Goal: Information Seeking & Learning: Understand process/instructions

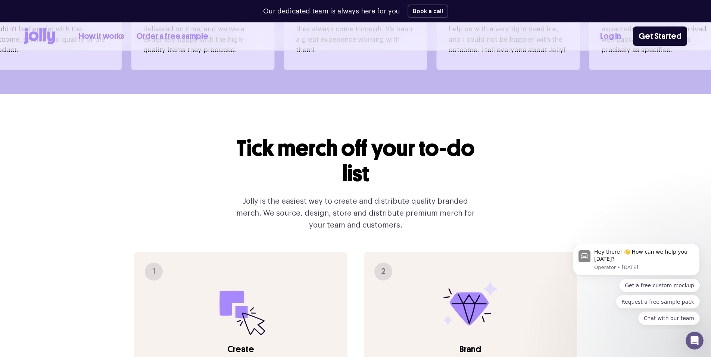
scroll to position [710, 0]
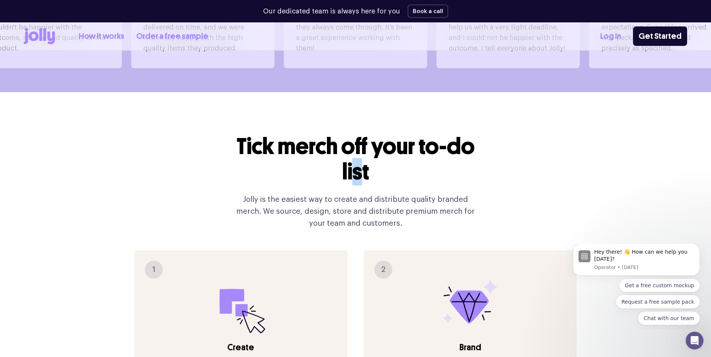
drag, startPoint x: 359, startPoint y: 153, endPoint x: 363, endPoint y: 153, distance: 4.9
click at [363, 153] on h2 "Tick merch off your to-do list" at bounding box center [355, 159] width 251 height 51
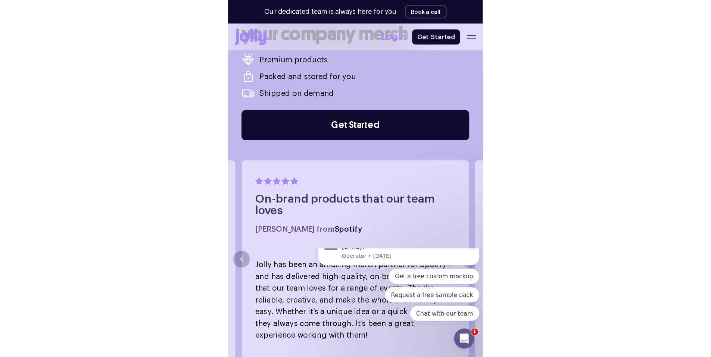
scroll to position [411, 0]
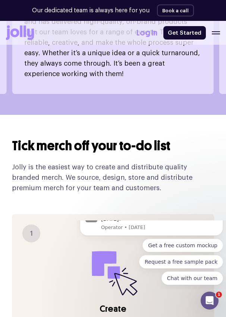
click at [96, 164] on p "Jolly is the easiest way to create and distribute quality branded merch. We sou…" at bounding box center [113, 177] width 202 height 31
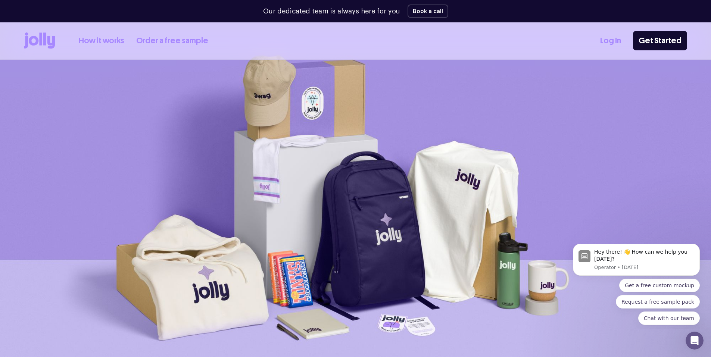
scroll to position [0, 0]
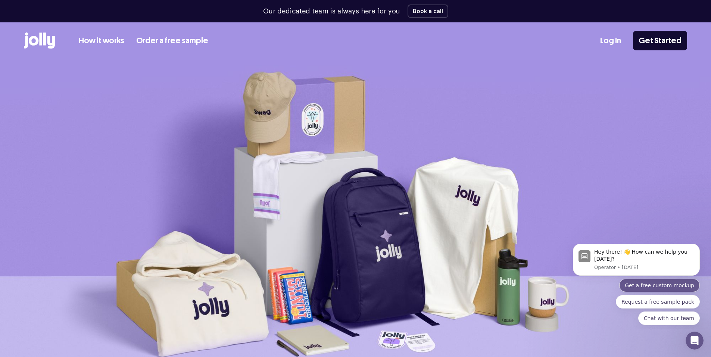
click at [669, 288] on button "Get a free custom mockup" at bounding box center [660, 285] width 81 height 13
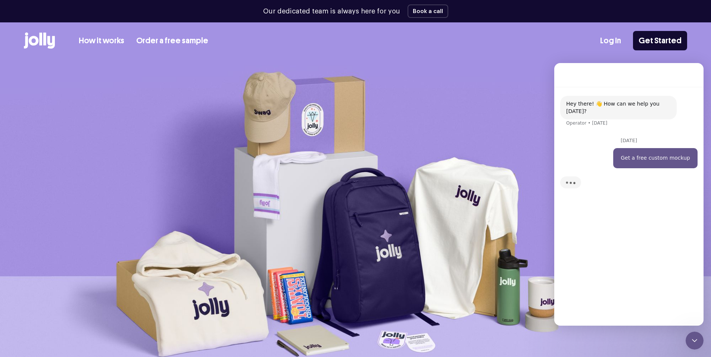
click at [494, 68] on img at bounding box center [355, 228] width 711 height 337
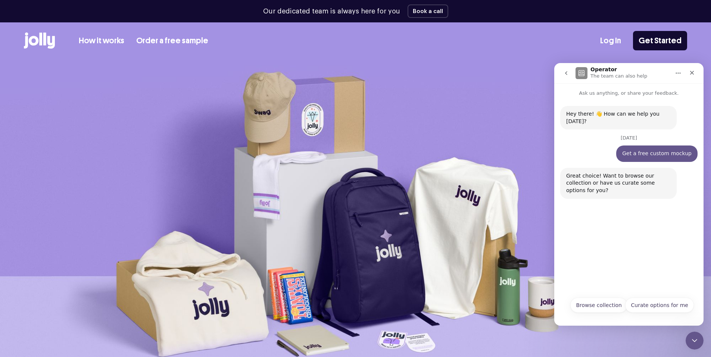
drag, startPoint x: 669, startPoint y: 305, endPoint x: 598, endPoint y: 232, distance: 101.7
click at [598, 232] on div "Hey there! 👋 How can we help you today? Operator • 3w ago September 4 Get a fre…" at bounding box center [629, 211] width 149 height 229
click at [691, 339] on icon "Close Intercom Messenger" at bounding box center [693, 339] width 9 height 9
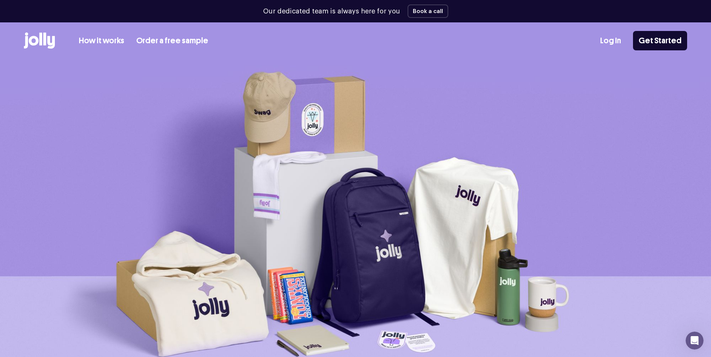
click at [160, 40] on link "Order a free sample" at bounding box center [172, 41] width 72 height 12
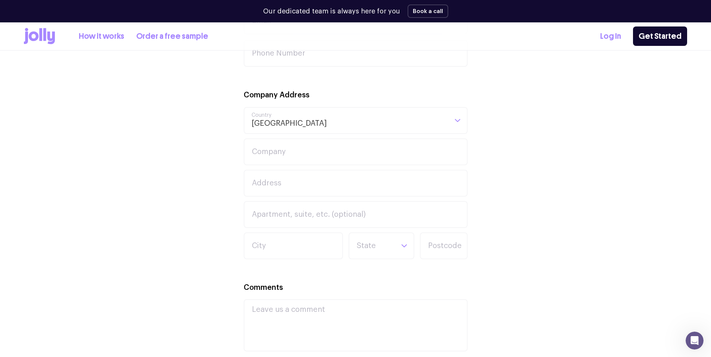
scroll to position [187, 0]
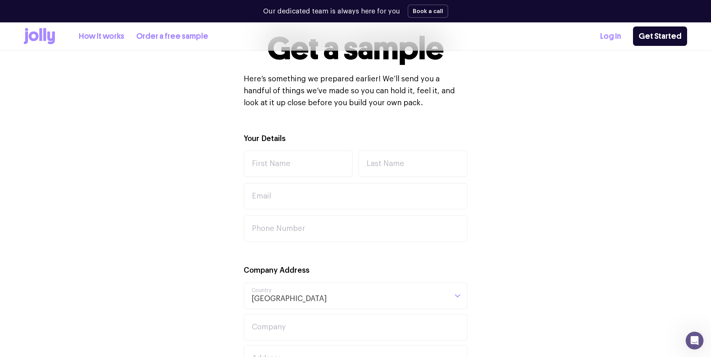
click at [106, 30] on link "How it works" at bounding box center [102, 36] width 46 height 12
click at [676, 5] on div "Our dedicated team is always here for you Book a call" at bounding box center [356, 11] width 664 height 22
click at [90, 31] on link "How it works" at bounding box center [102, 36] width 46 height 12
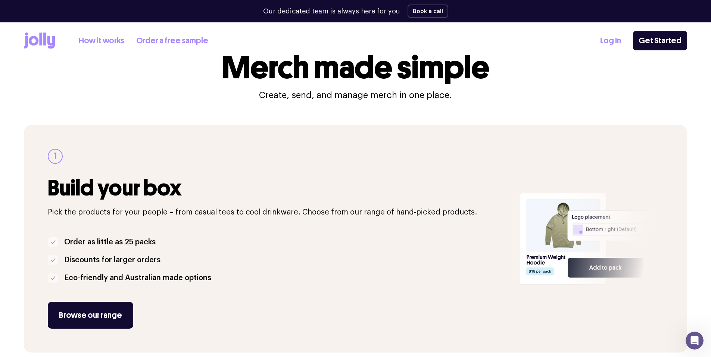
scroll to position [112, 0]
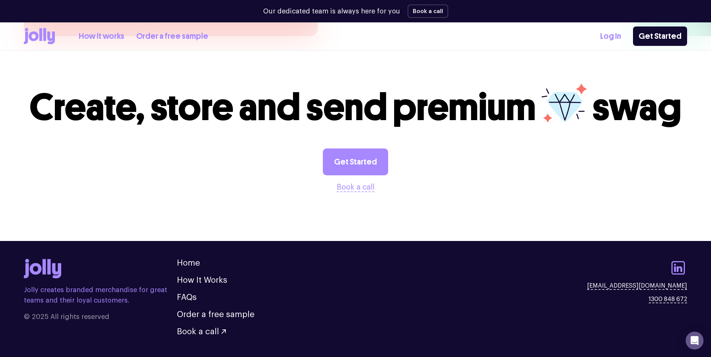
scroll to position [2066, 0]
